Goal: Transaction & Acquisition: Download file/media

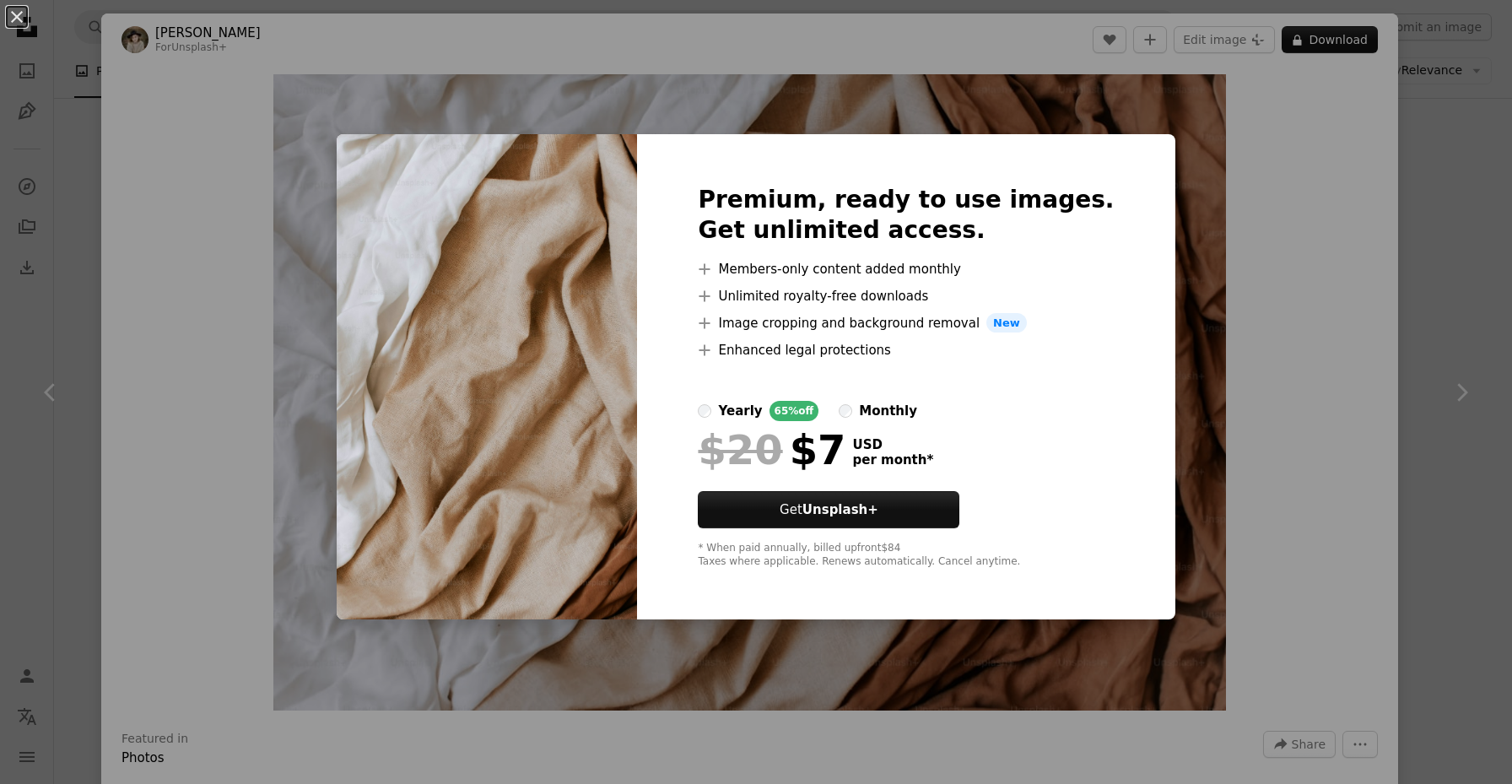
scroll to position [1566, 0]
click at [1213, 370] on div "An X shape Premium, ready to use images. Get unlimited access. A plus sign Memb…" at bounding box center [756, 392] width 1512 height 784
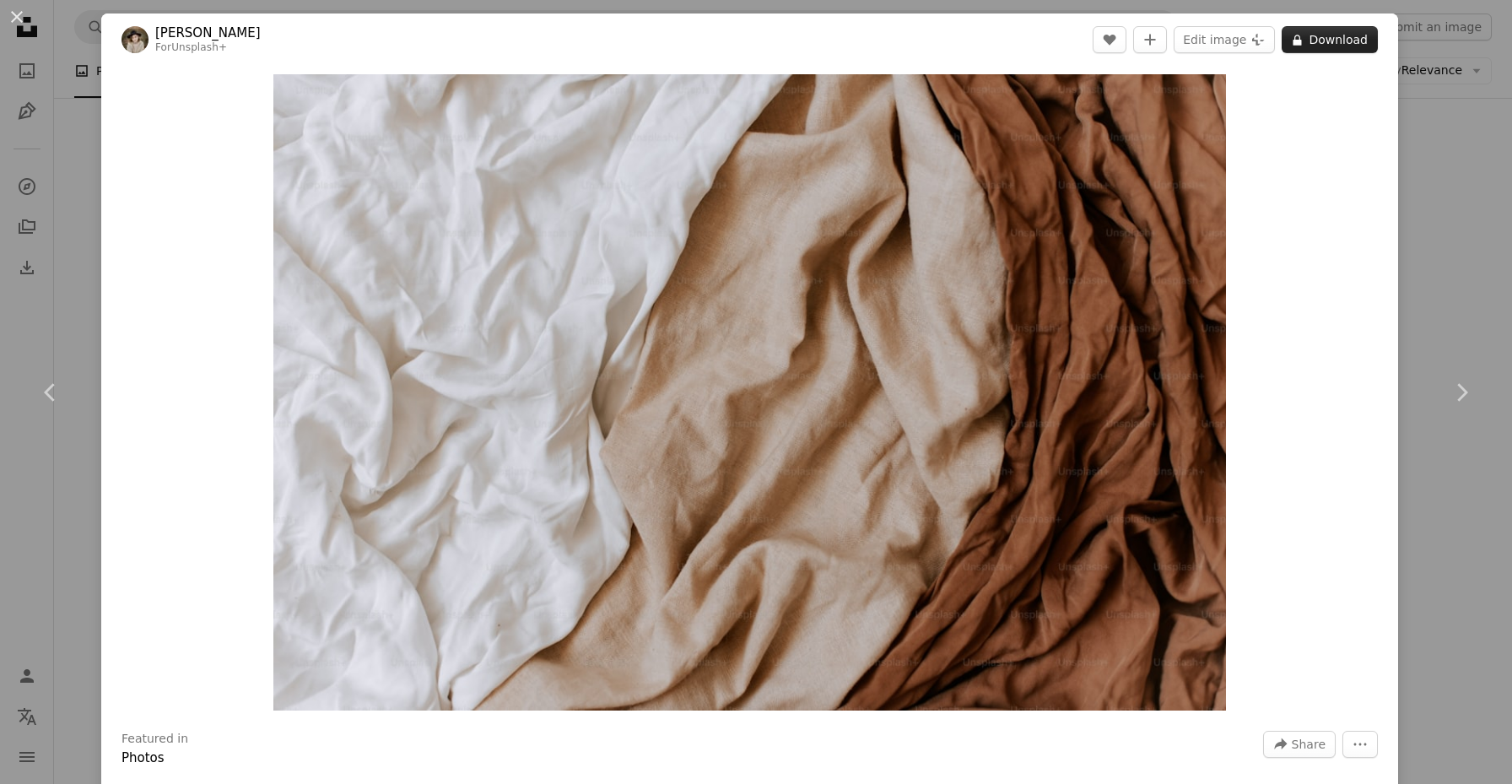
click at [1357, 43] on button "A lock Download" at bounding box center [1330, 39] width 97 height 27
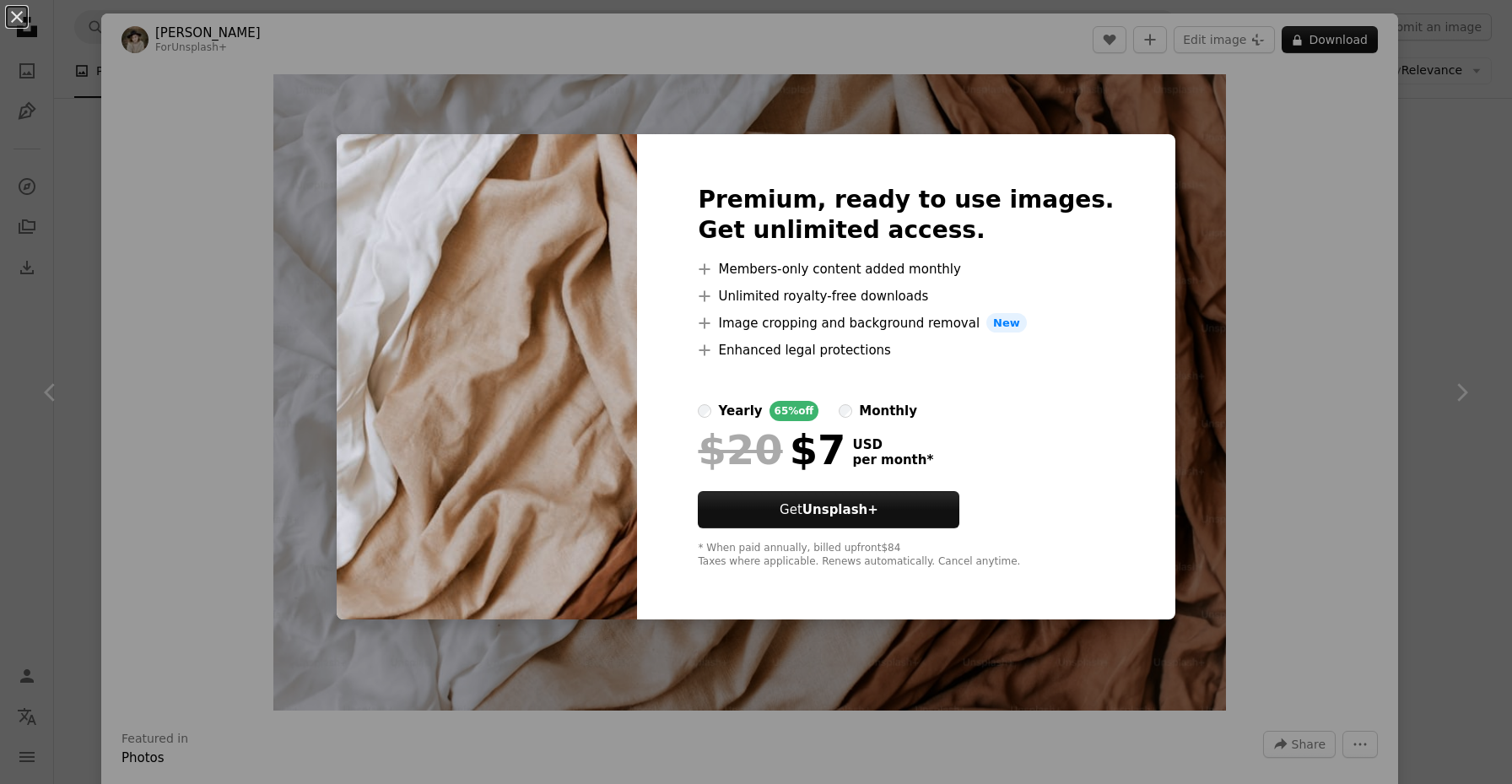
click at [1337, 321] on div "An X shape Premium, ready to use images. Get unlimited access. A plus sign Memb…" at bounding box center [756, 392] width 1512 height 784
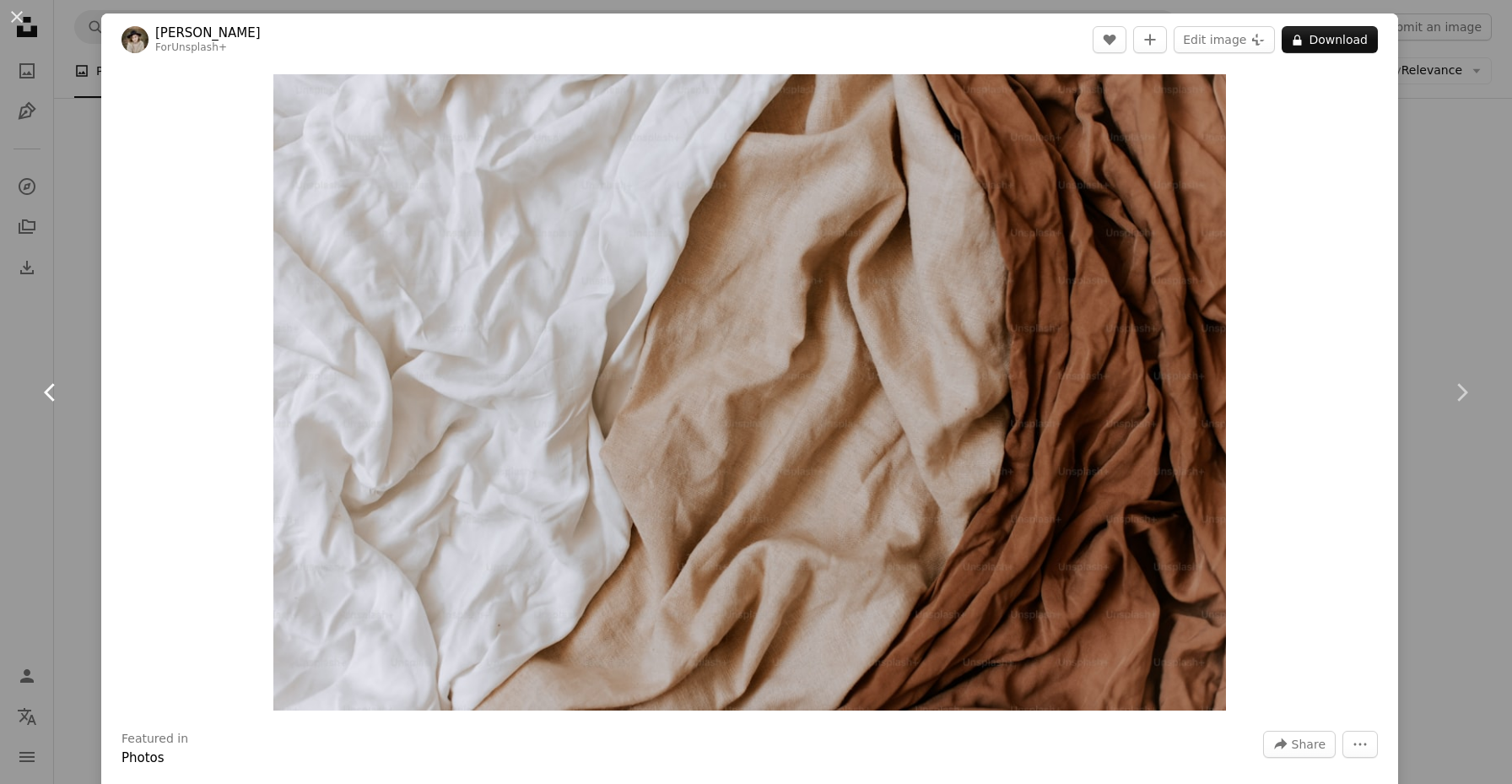
click at [72, 421] on link "Chevron left" at bounding box center [50, 392] width 102 height 162
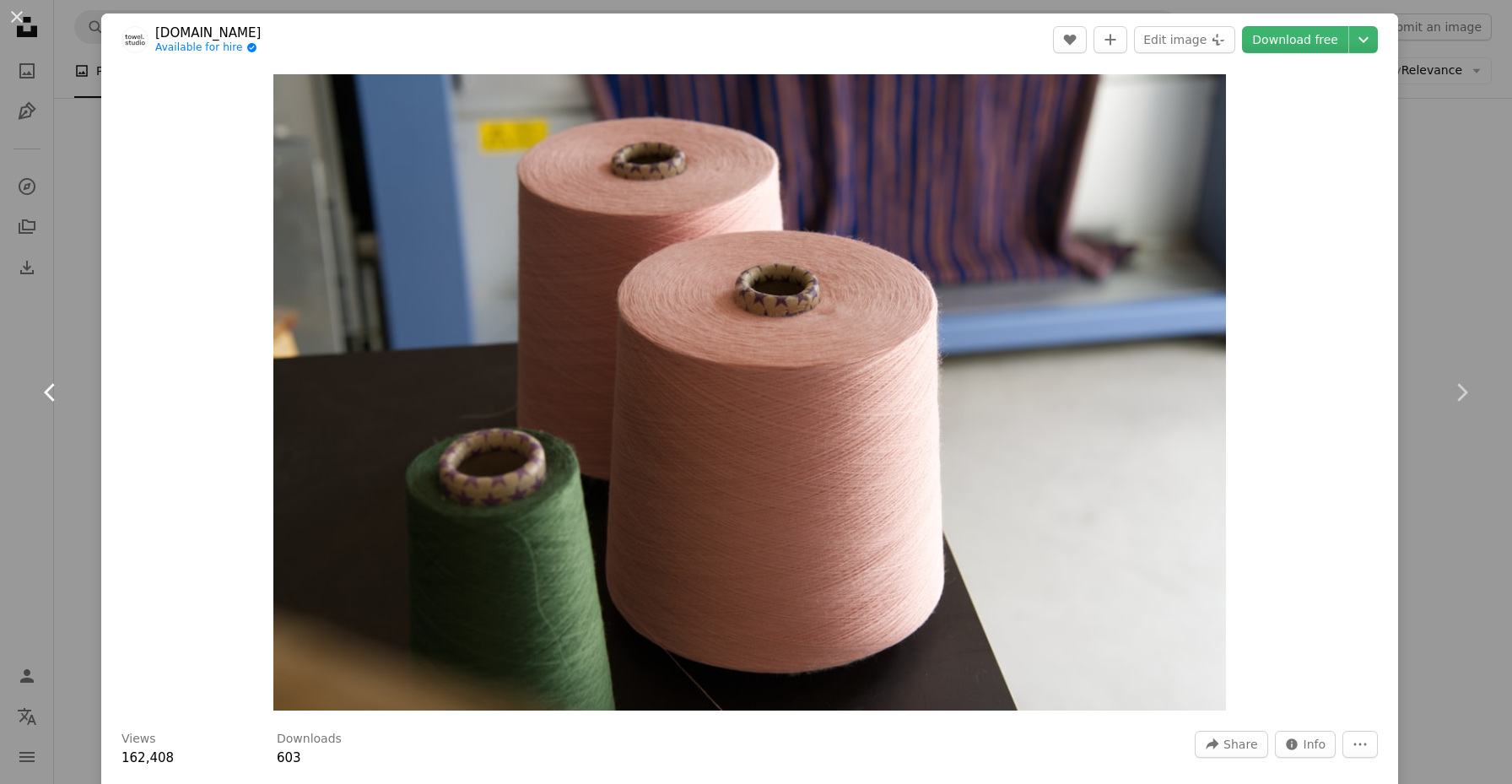
click at [45, 374] on link "Chevron left" at bounding box center [50, 392] width 102 height 162
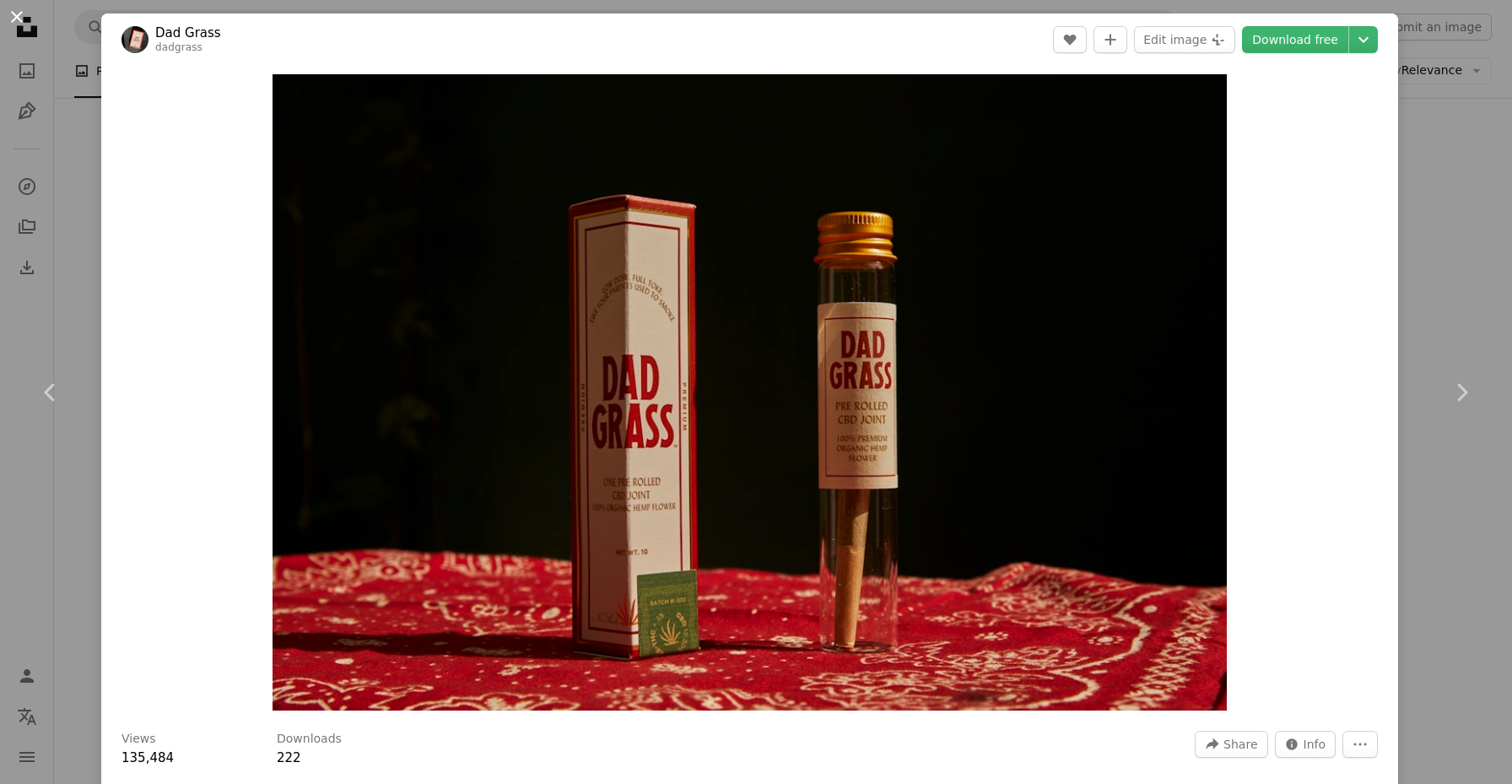
click at [17, 21] on button "An X shape" at bounding box center [17, 17] width 21 height 21
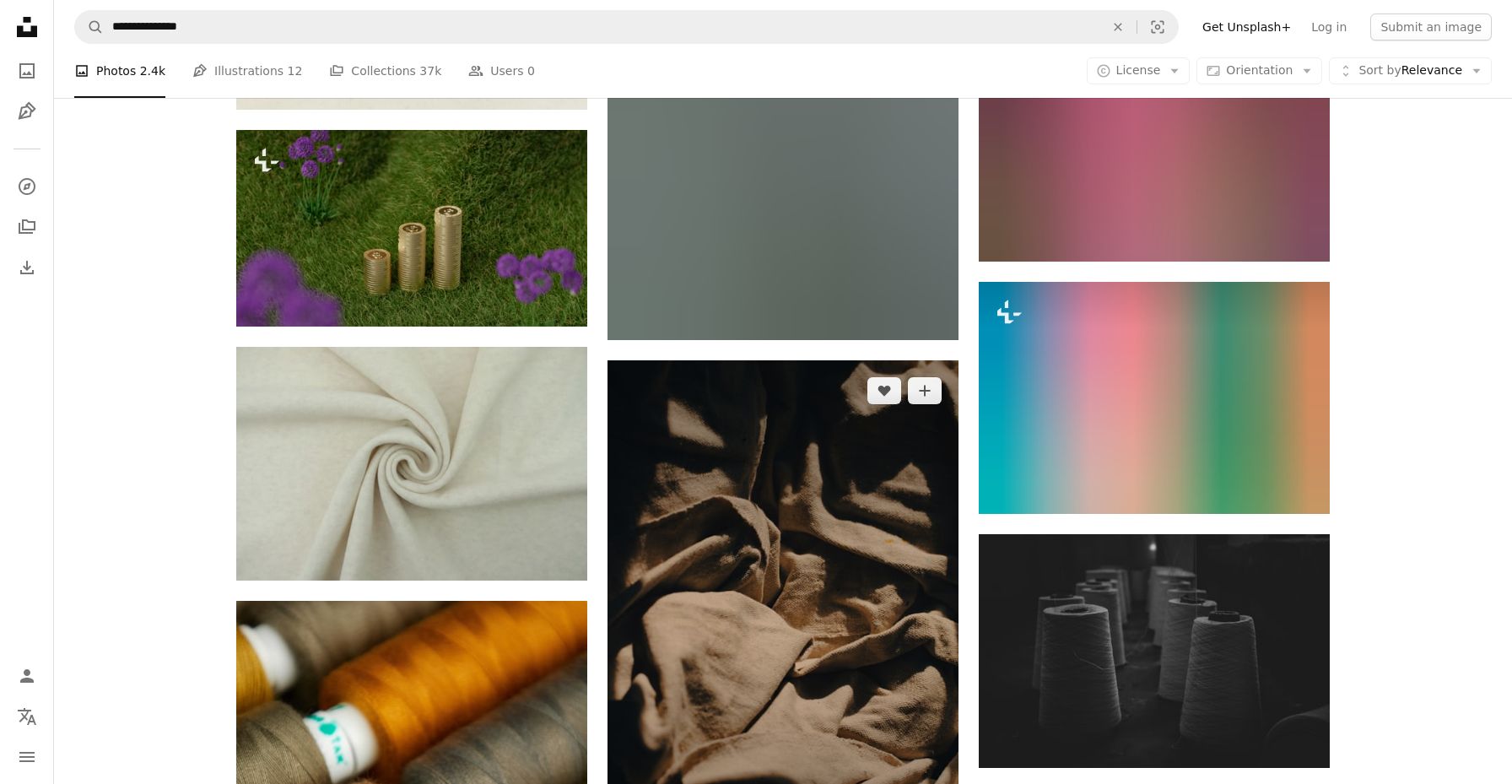
scroll to position [16210, 0]
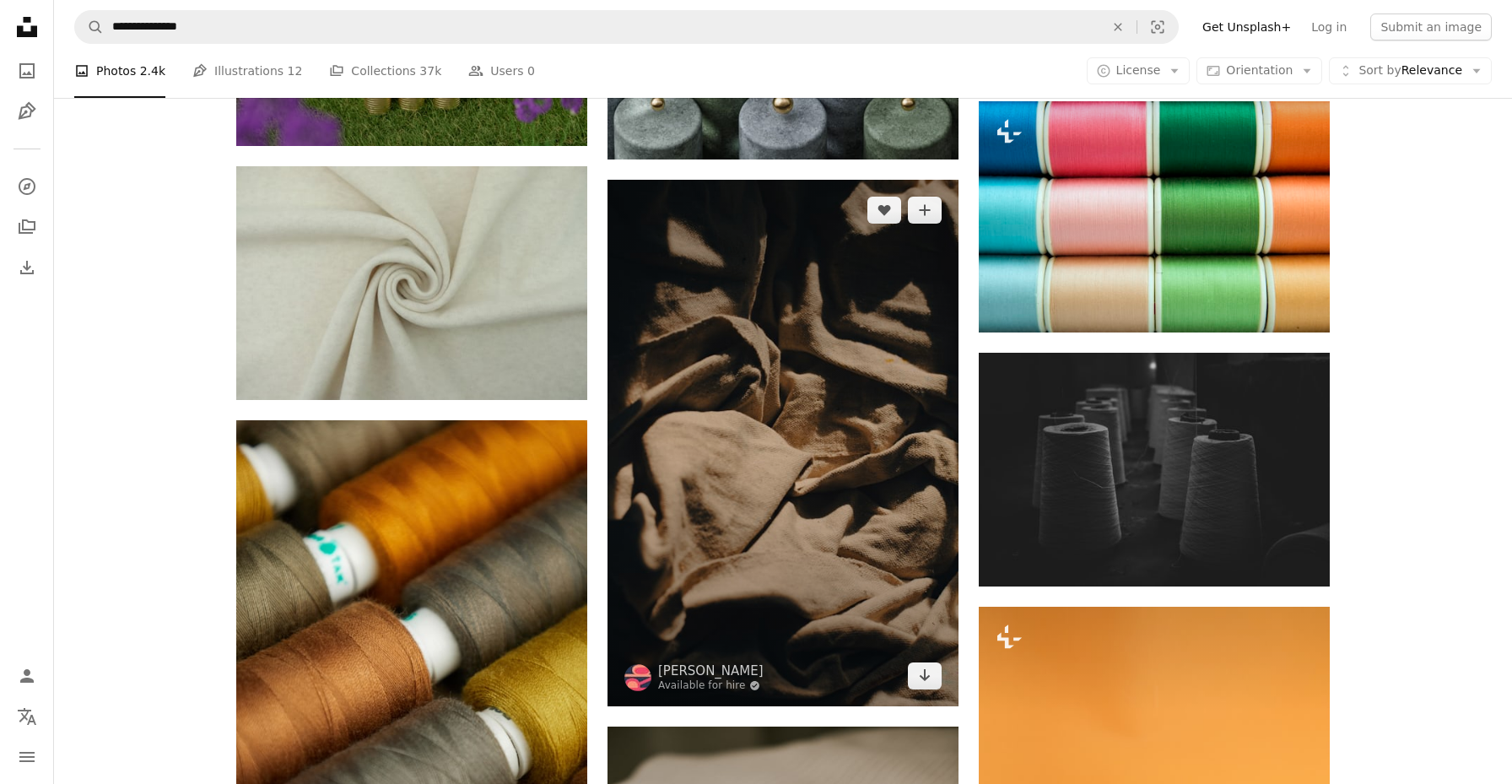
click at [874, 336] on img at bounding box center [783, 443] width 351 height 527
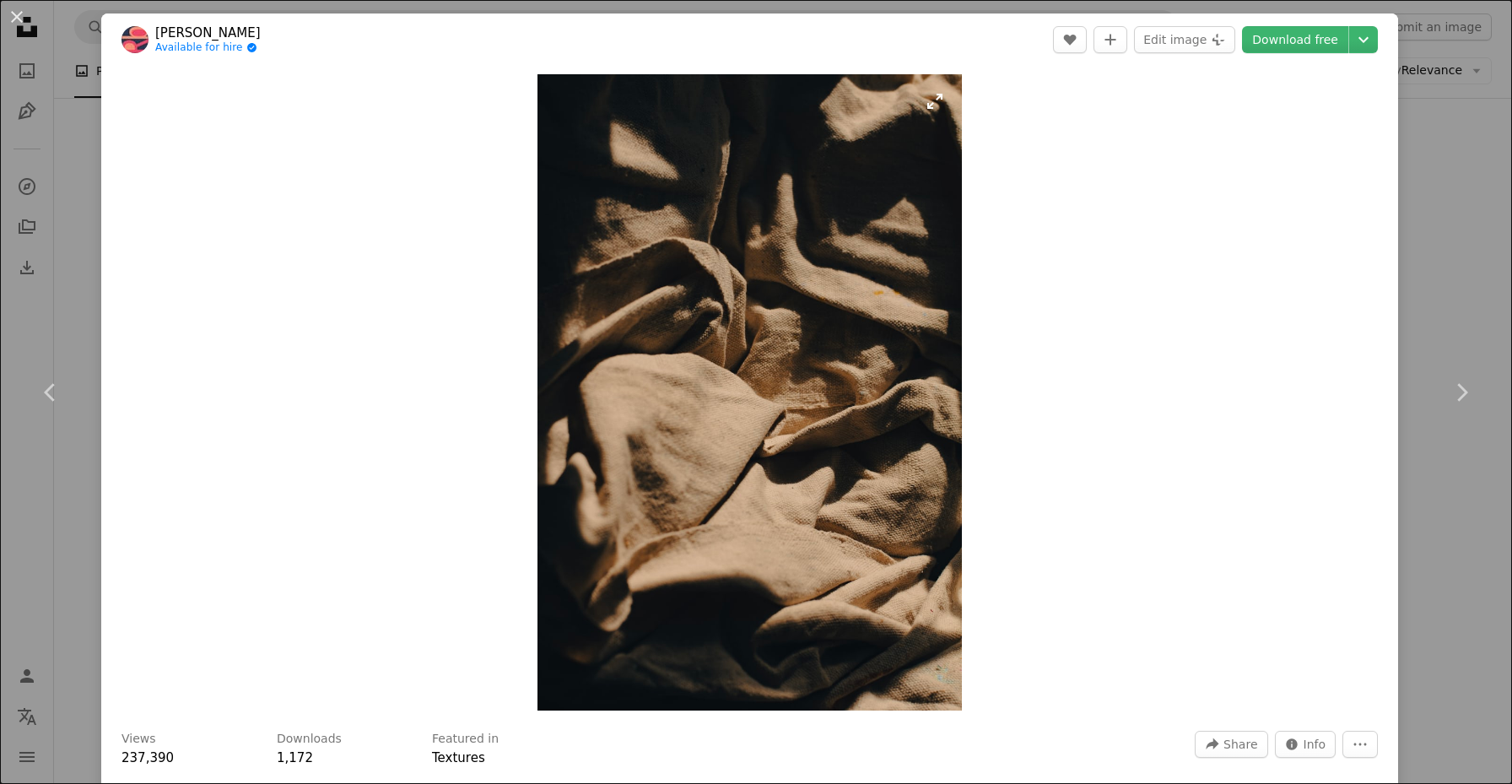
click at [925, 677] on img "Zoom in on this image" at bounding box center [750, 392] width 424 height 636
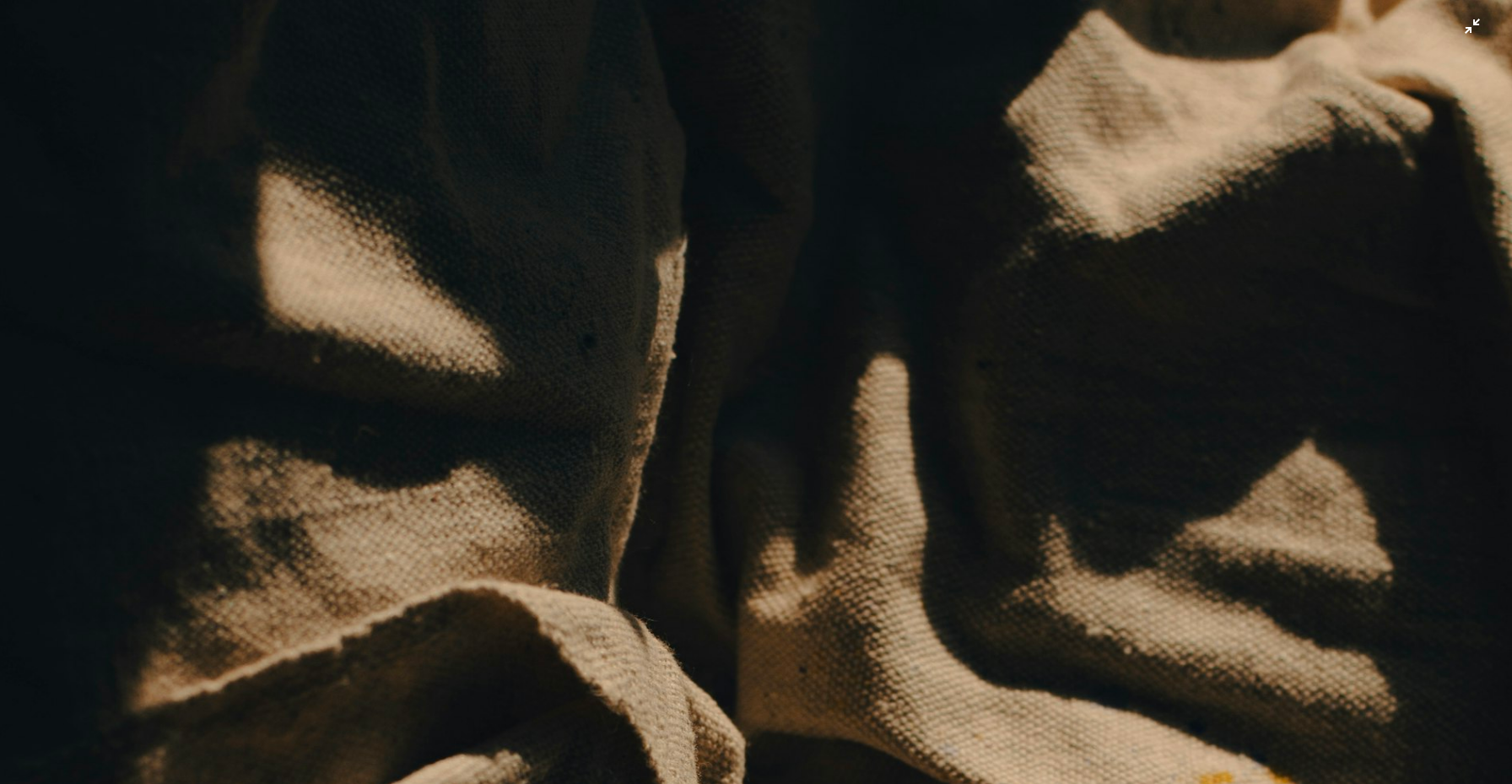
scroll to position [744, 0]
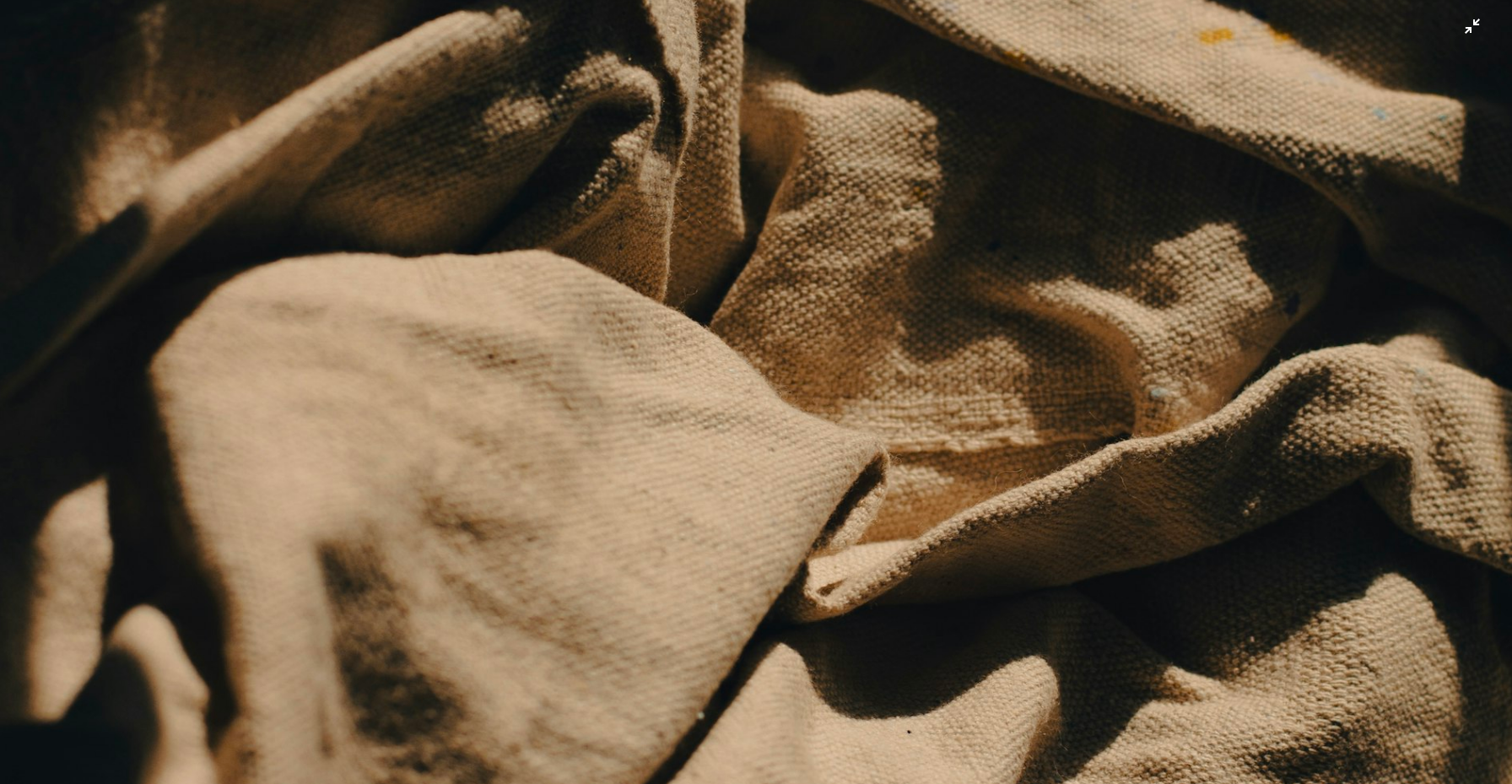
click at [907, 613] on img "Zoom out on this image" at bounding box center [756, 392] width 1514 height 2270
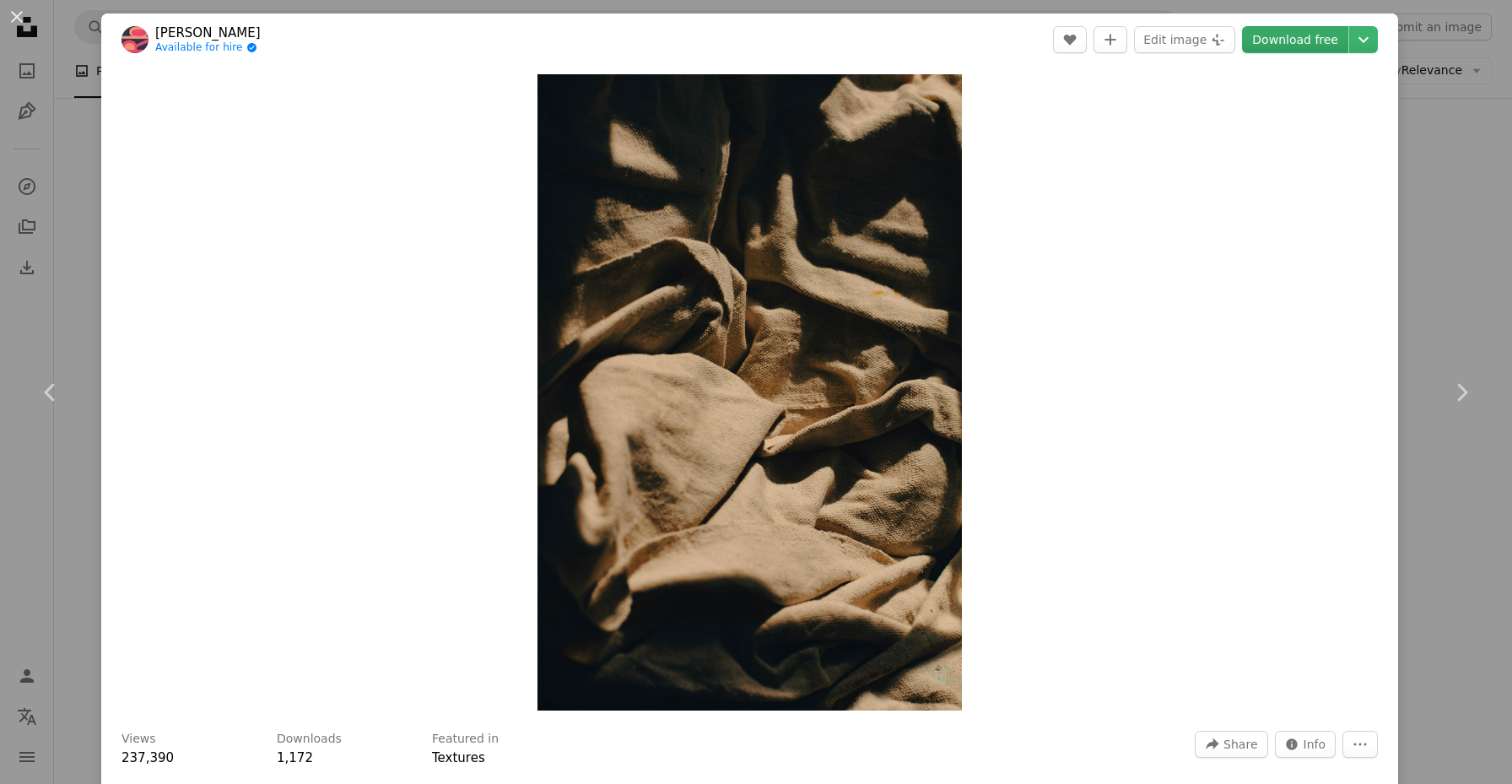
click at [1316, 39] on link "Download free" at bounding box center [1295, 39] width 107 height 27
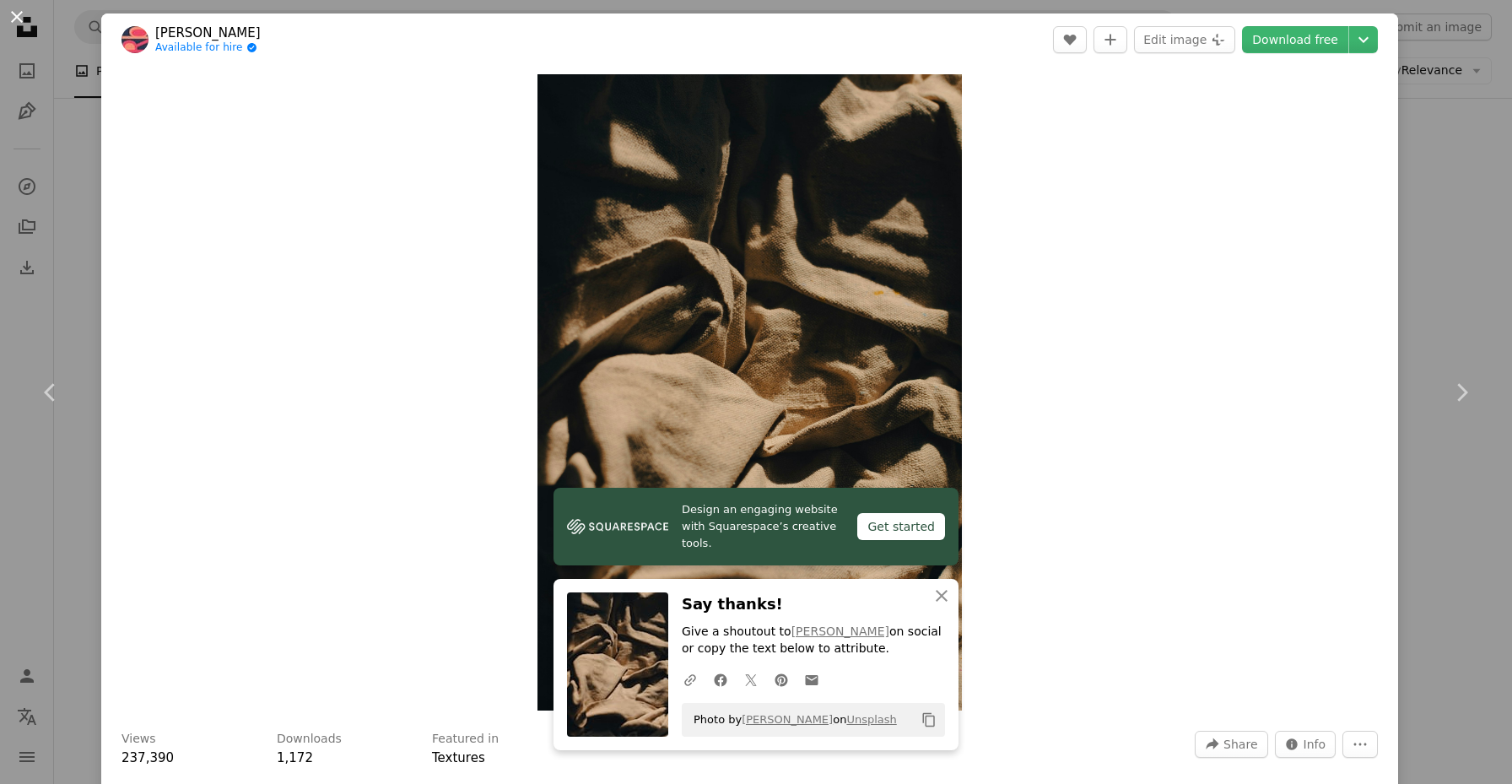
click at [16, 7] on button "An X shape" at bounding box center [17, 17] width 21 height 21
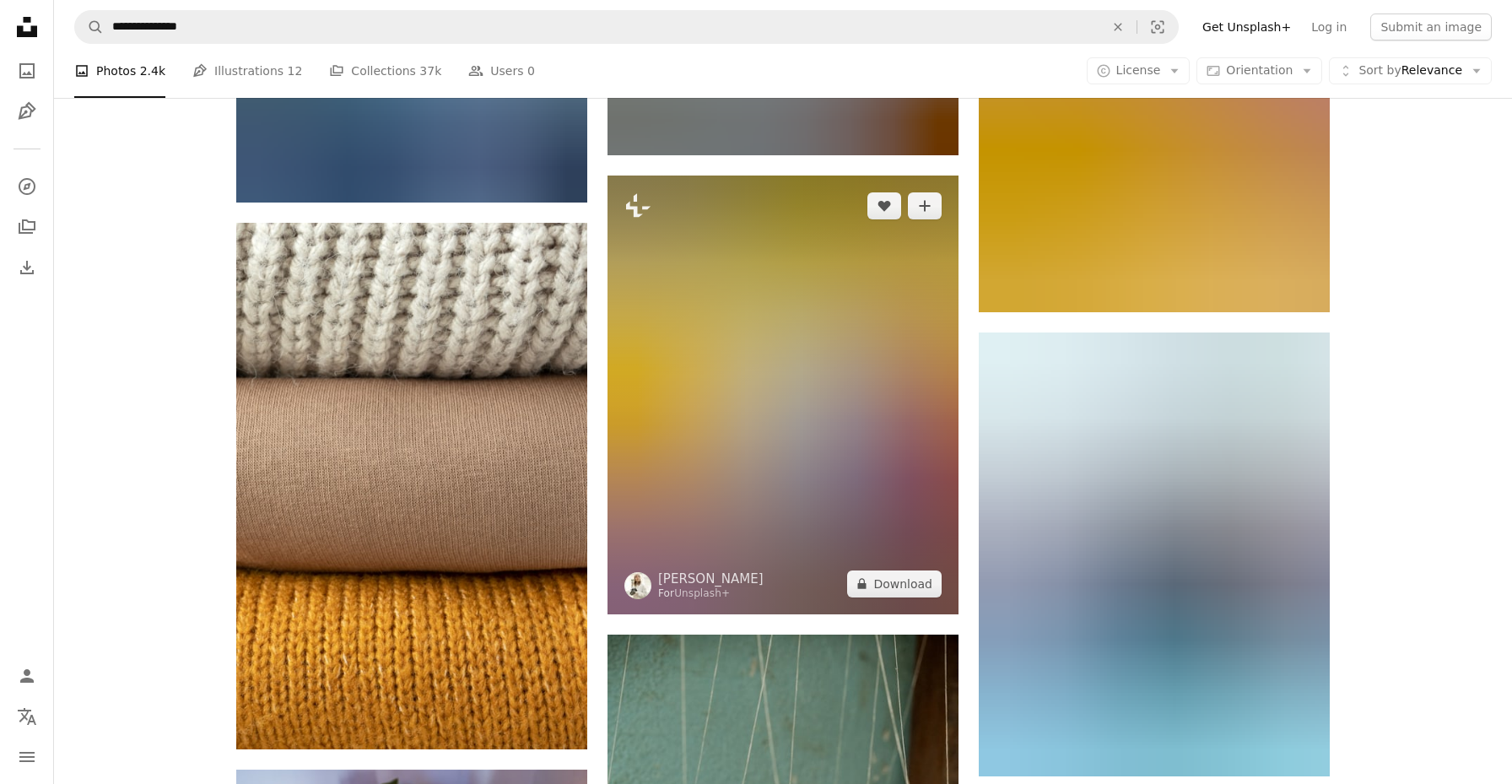
scroll to position [23985, 0]
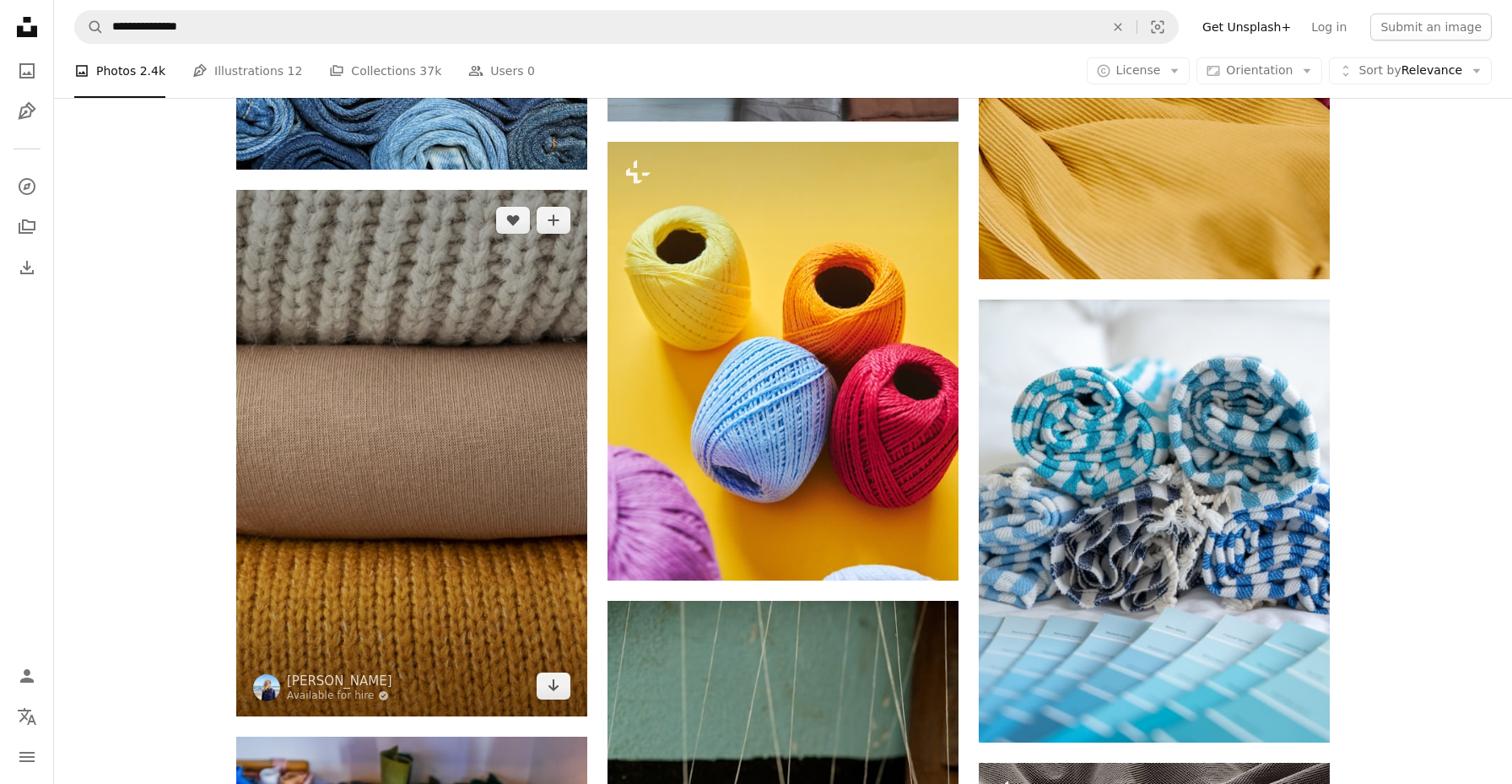
click at [503, 355] on img at bounding box center [412, 453] width 351 height 527
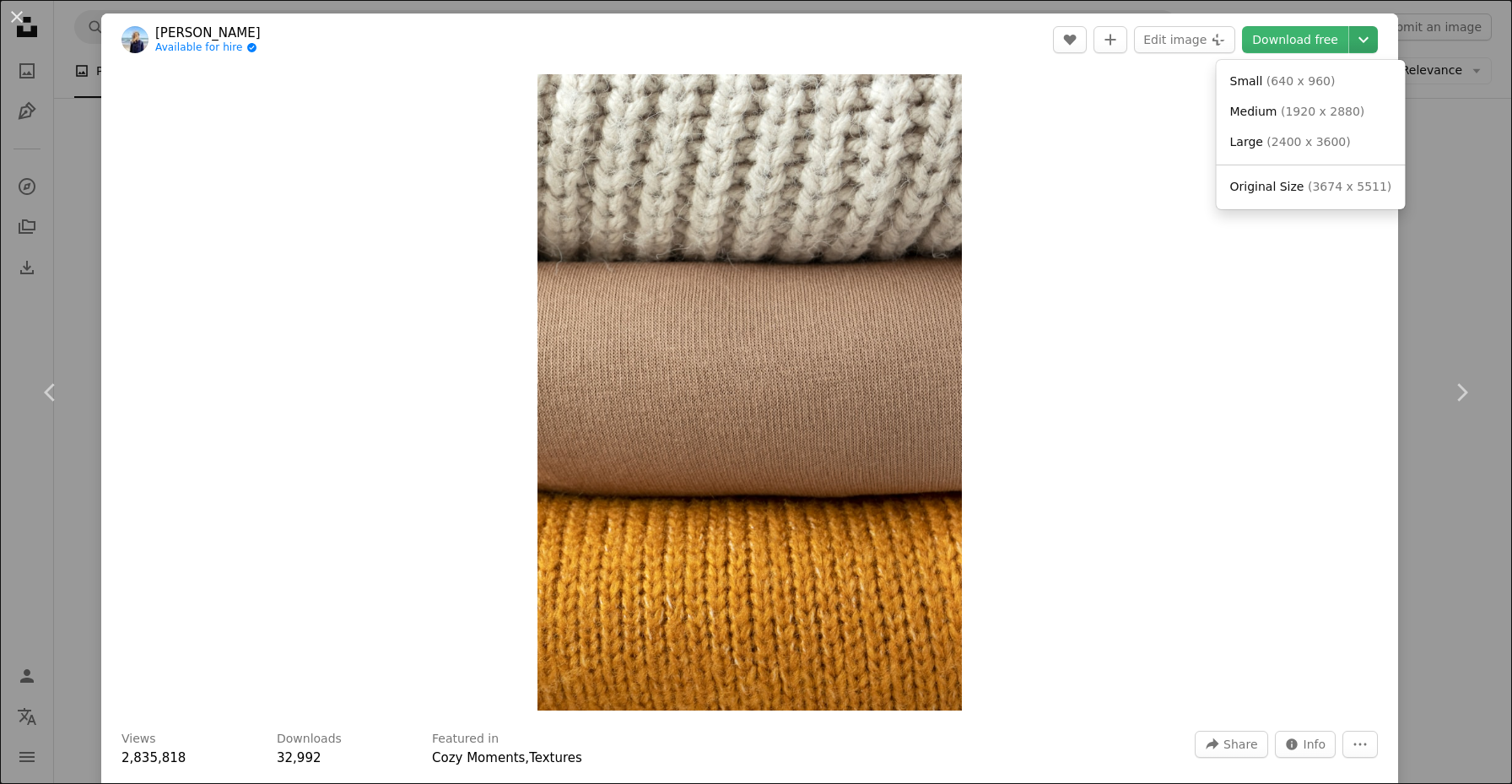
click at [1368, 37] on icon "Choose download size" at bounding box center [1363, 40] width 10 height 6
click at [1316, 114] on span "( 1920 x 2880 )" at bounding box center [1323, 111] width 84 height 14
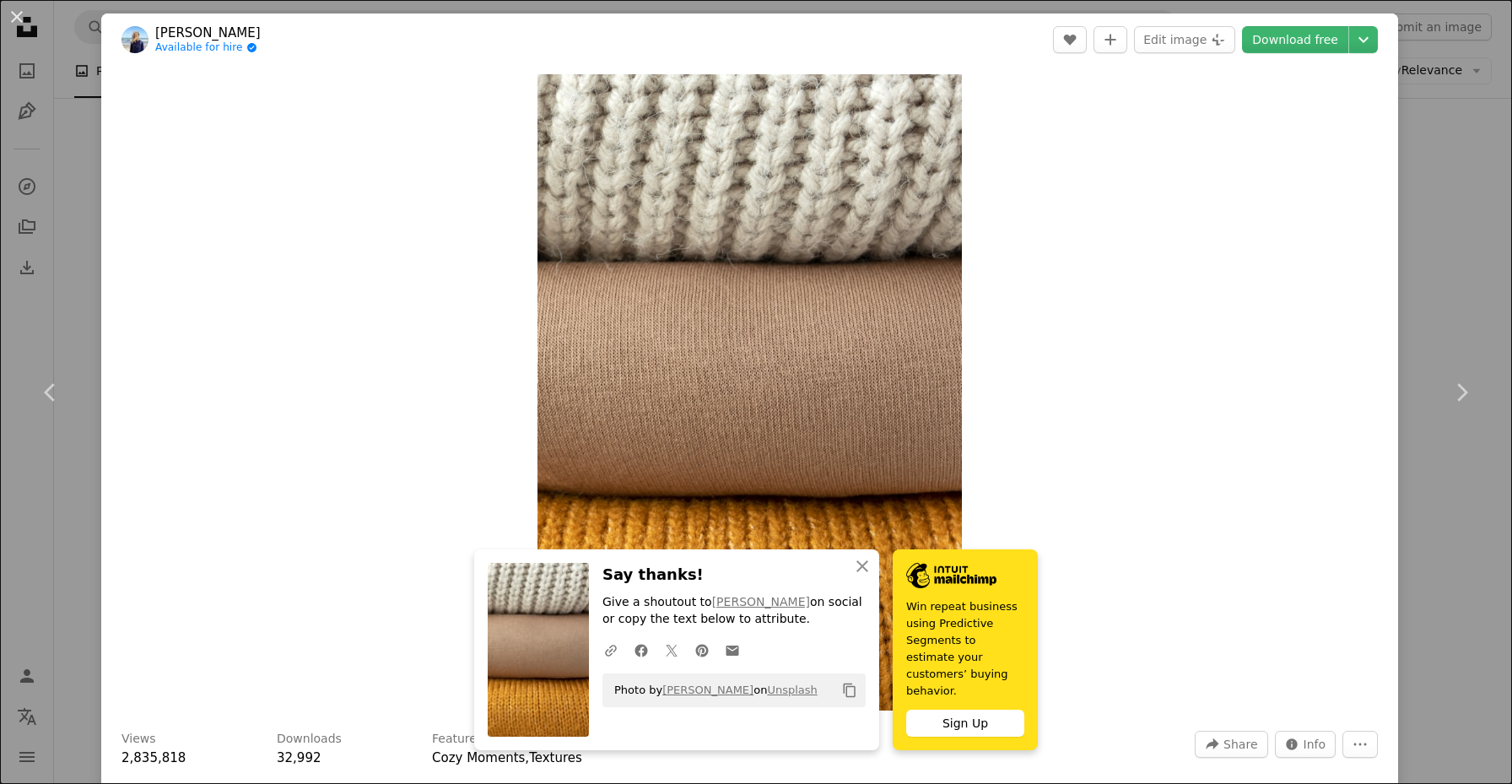
click at [1293, 410] on div "Zoom in" at bounding box center [750, 392] width 1297 height 653
click at [64, 245] on div "An X shape Chevron left Chevron right [PERSON_NAME] Available for hire A checkm…" at bounding box center [756, 392] width 1512 height 784
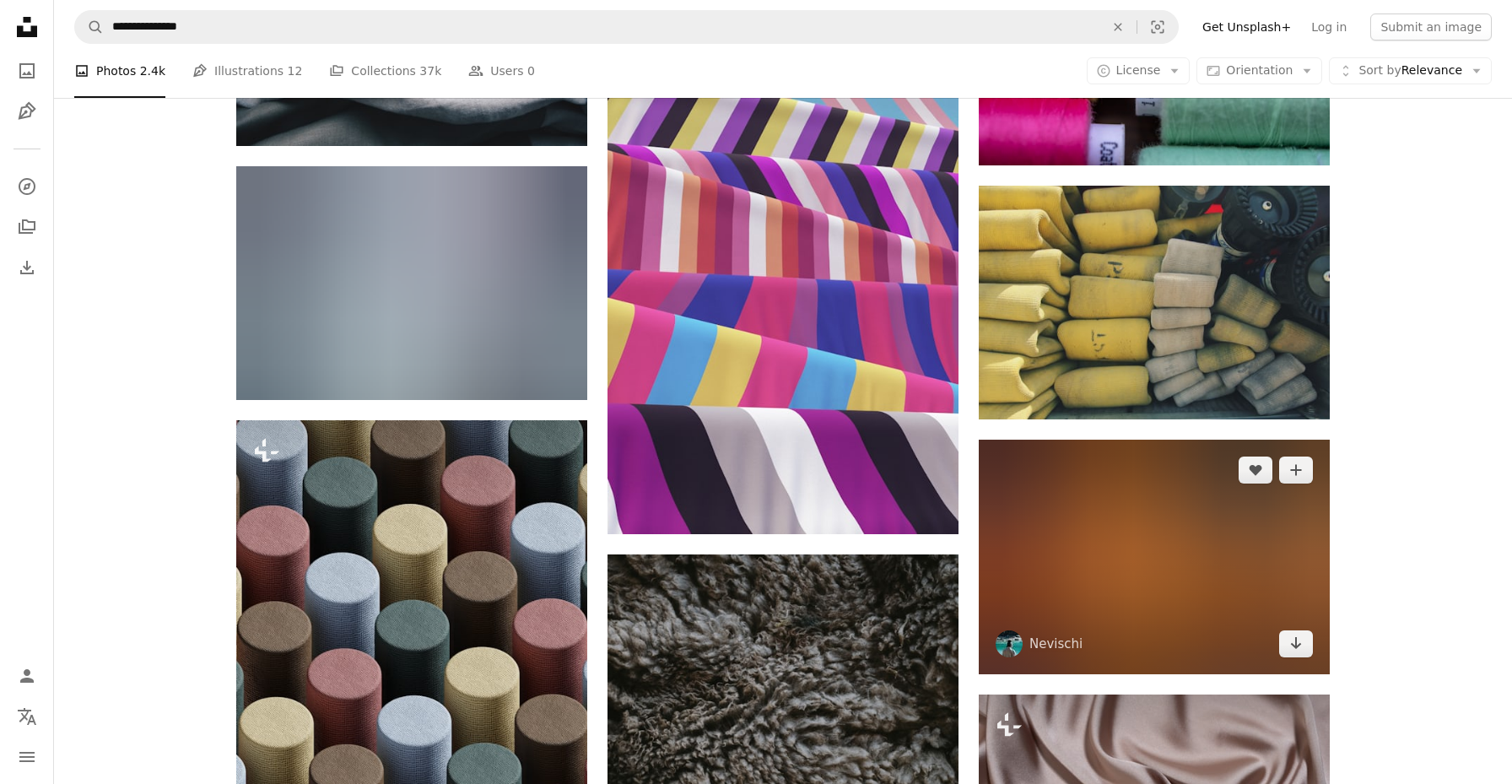
scroll to position [45631, 0]
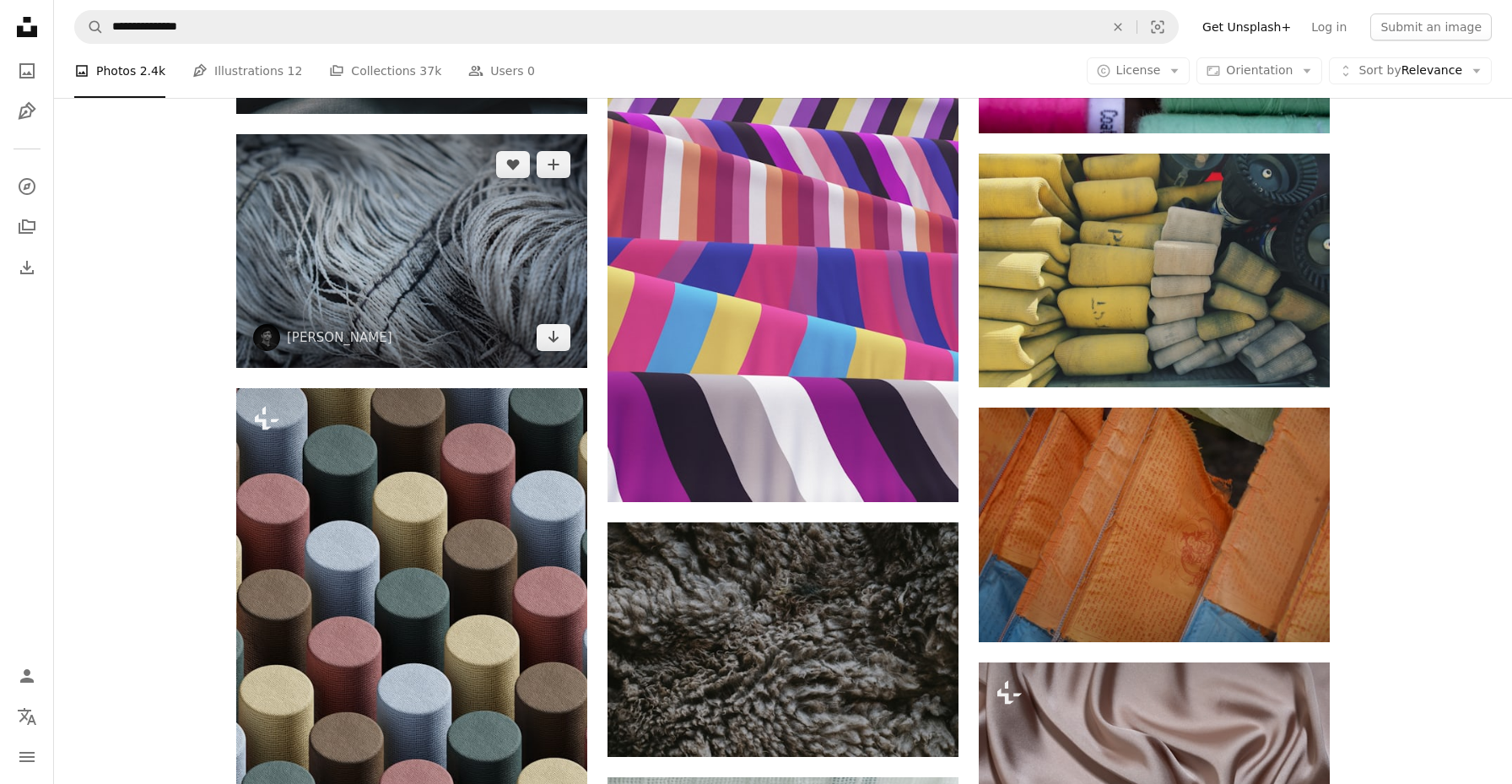
click at [396, 268] on img at bounding box center [412, 250] width 351 height 234
click at [546, 334] on link "Arrow pointing down" at bounding box center [553, 336] width 34 height 27
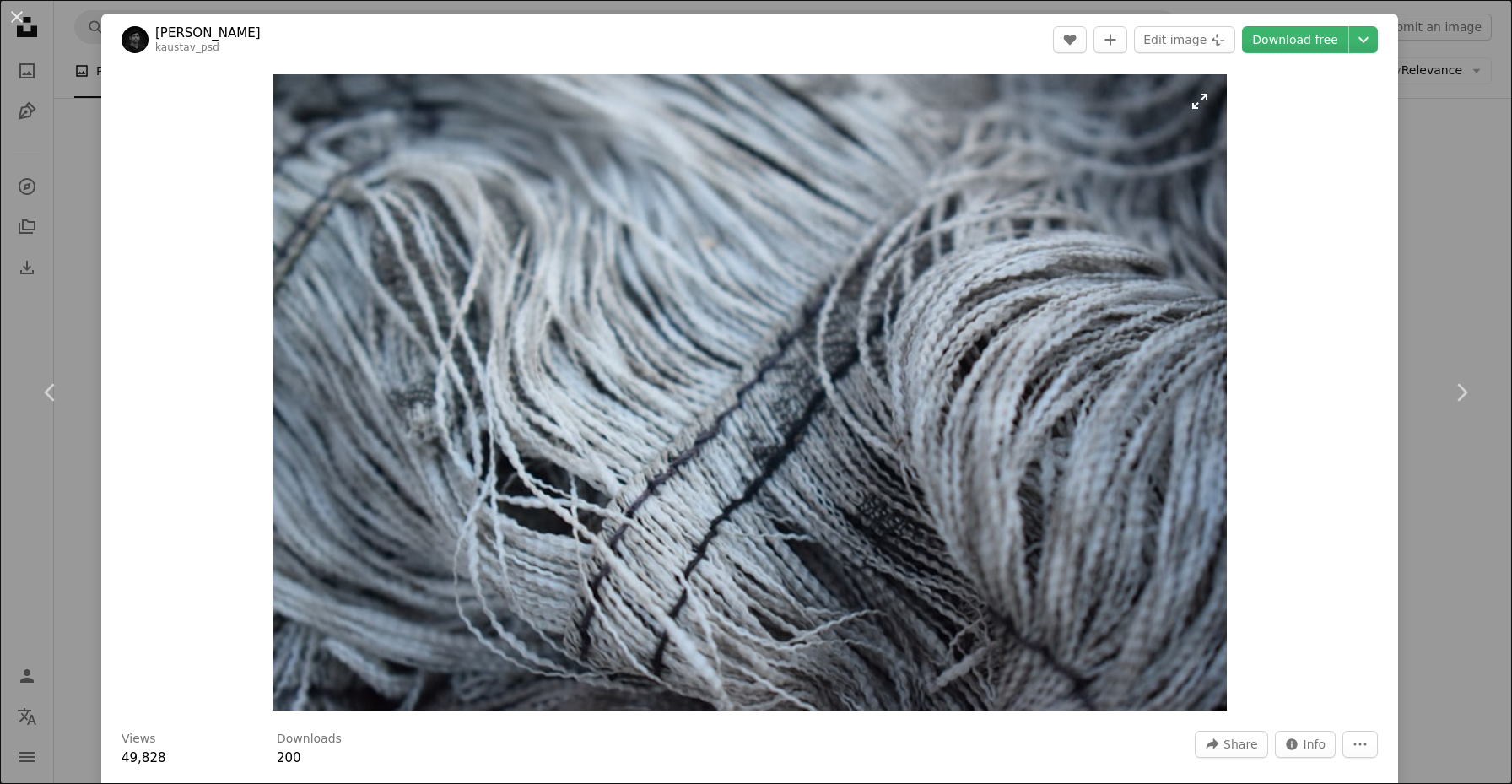
click at [556, 333] on img "Zoom in on this image" at bounding box center [749, 392] width 954 height 636
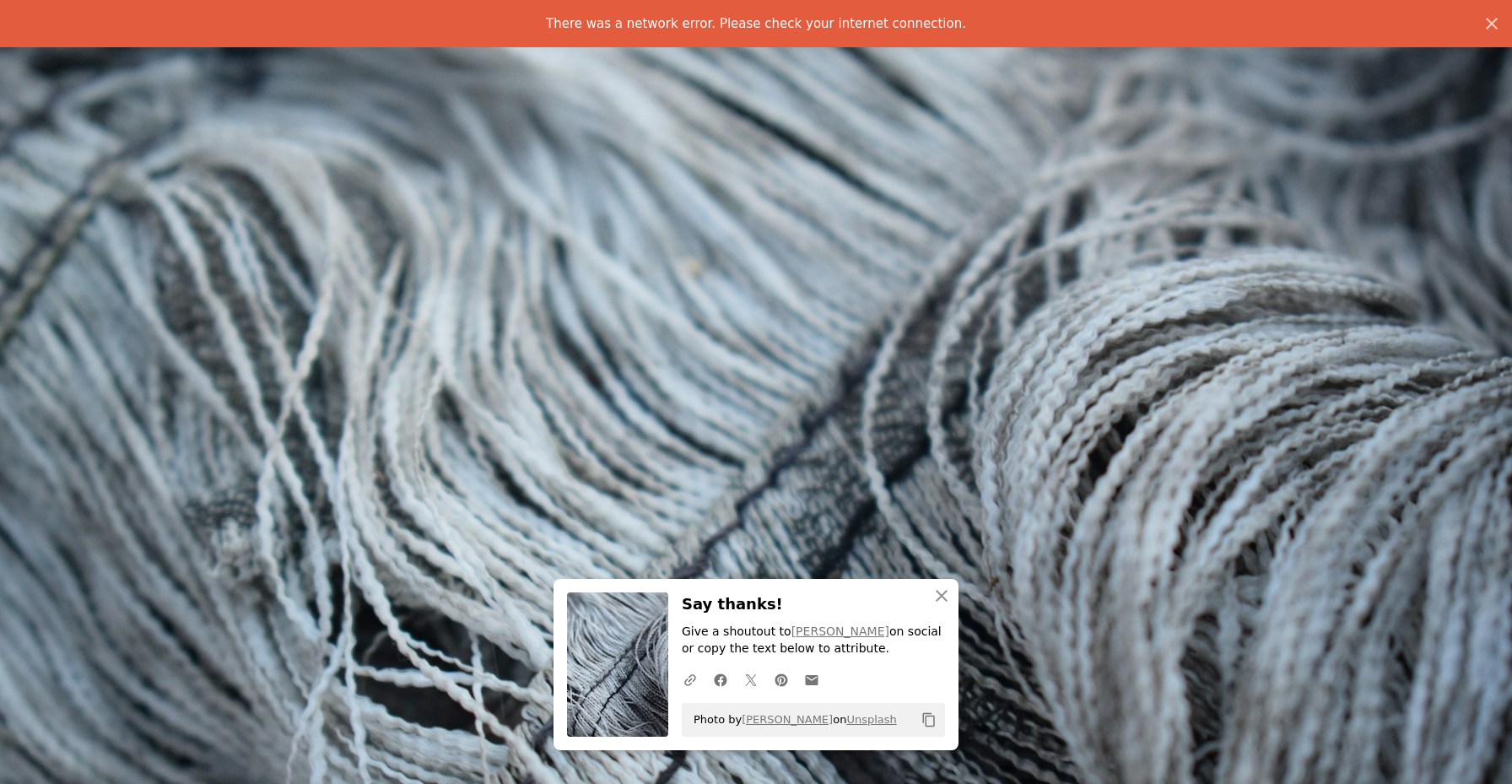
scroll to position [112, 0]
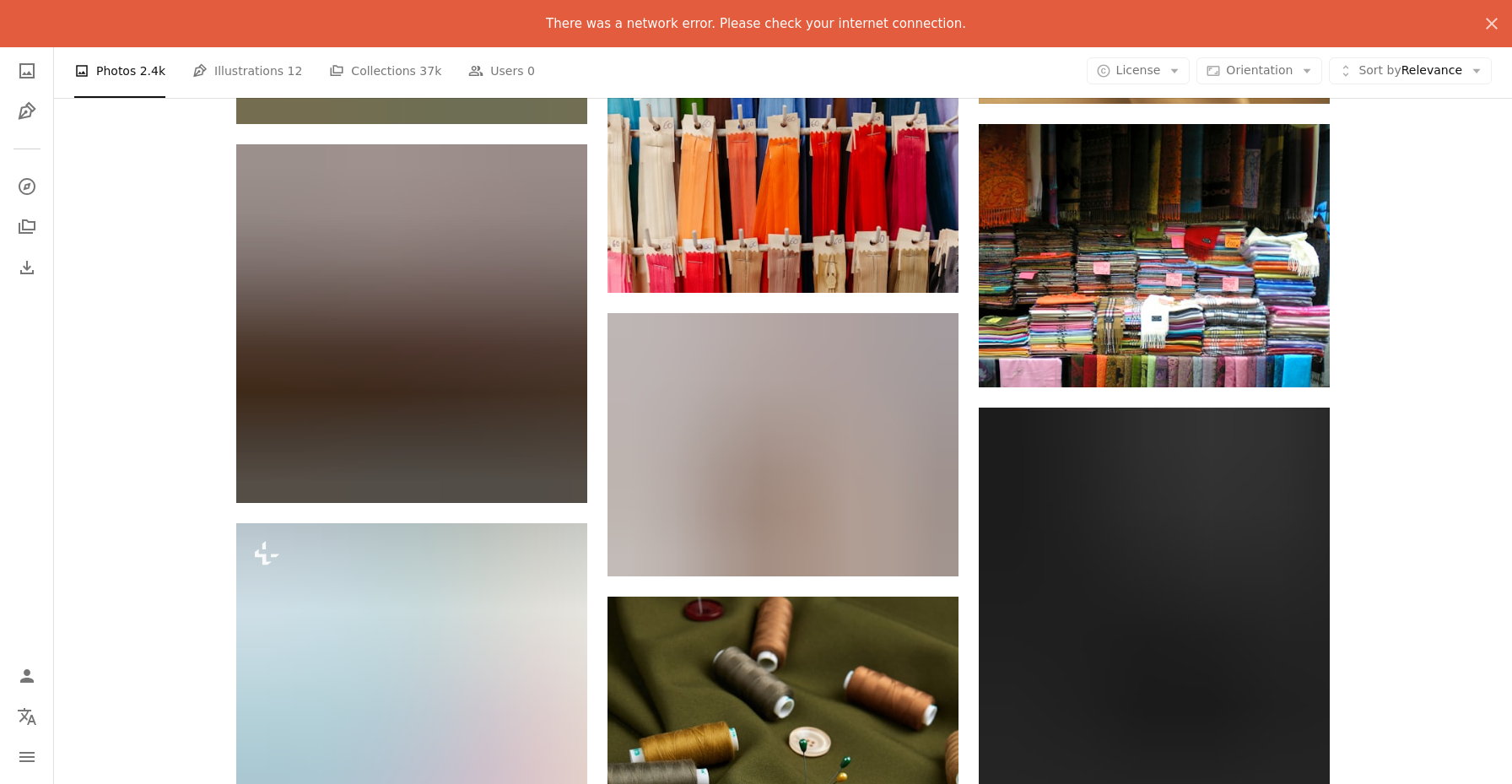
scroll to position [48506, 0]
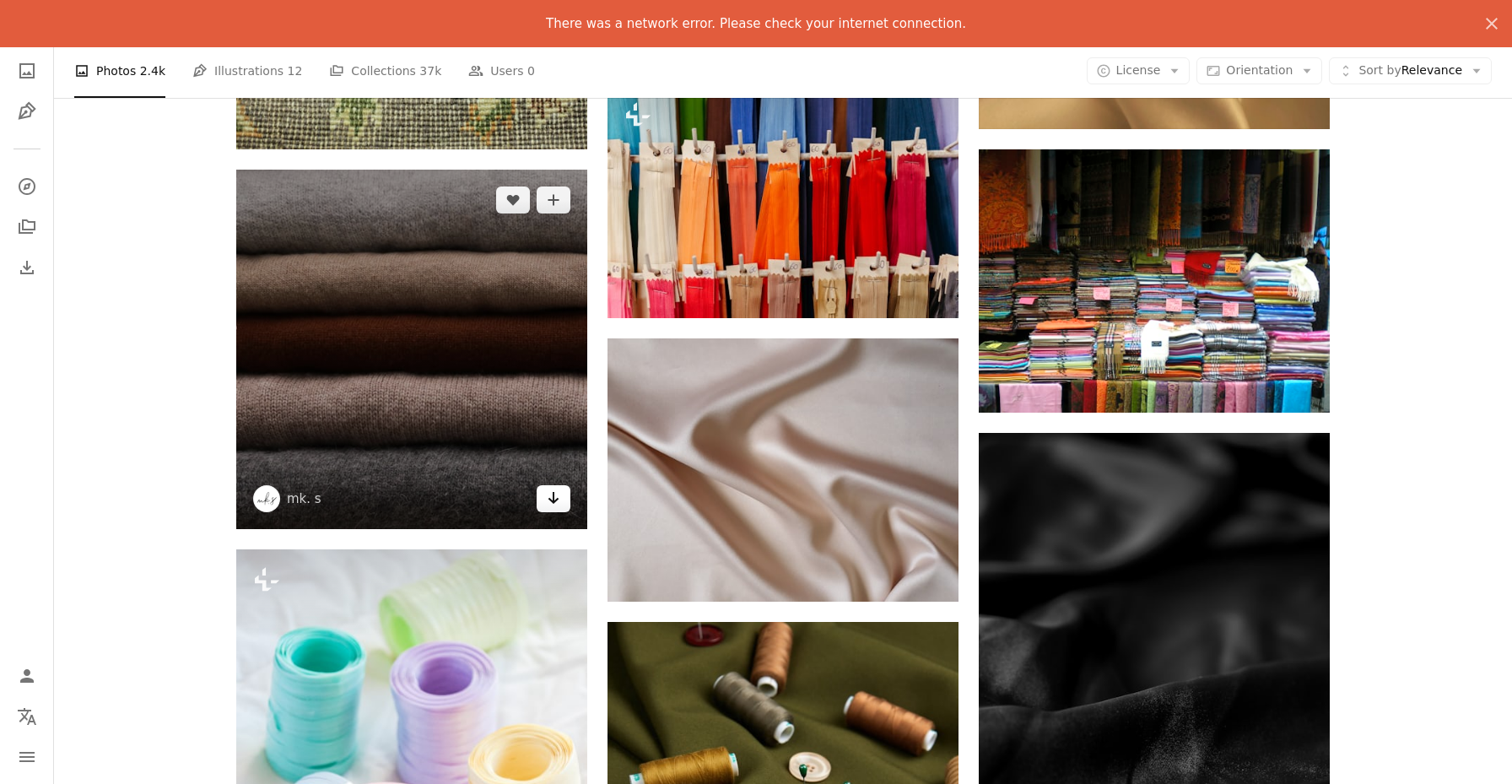
click at [552, 498] on icon "Download" at bounding box center [553, 498] width 11 height 12
